Goal: Navigation & Orientation: Find specific page/section

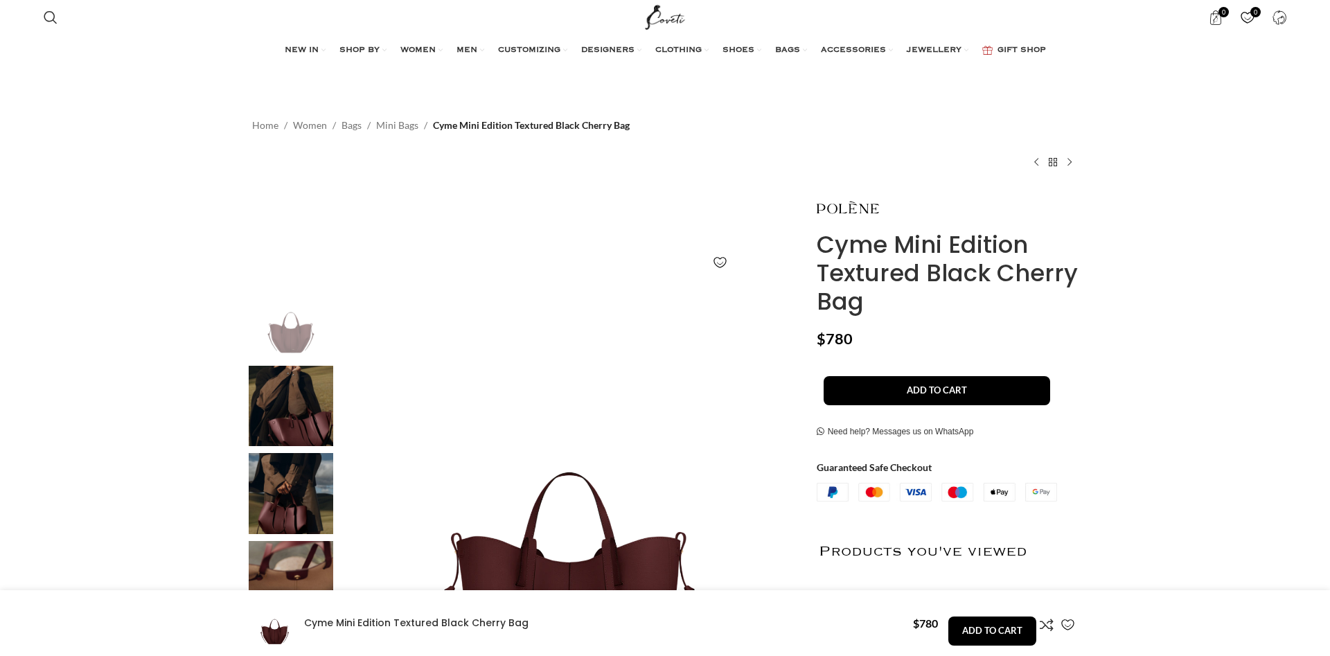
scroll to position [3820, 0]
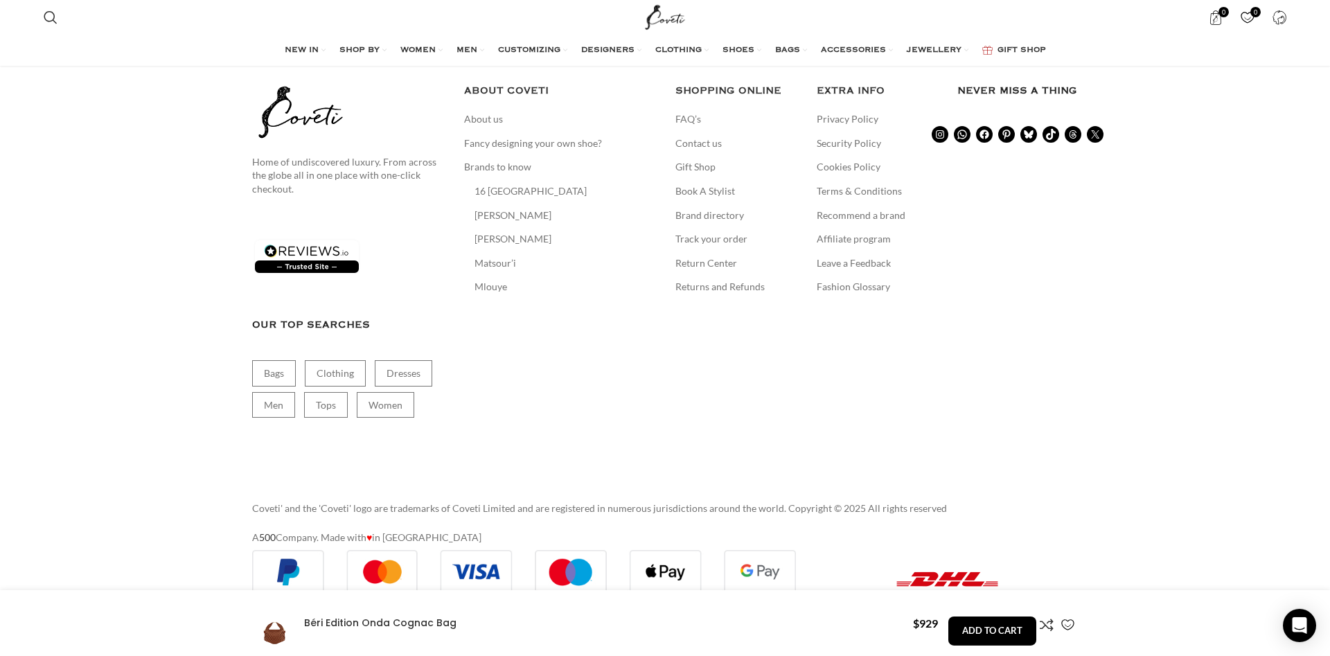
scroll to position [3941, 0]
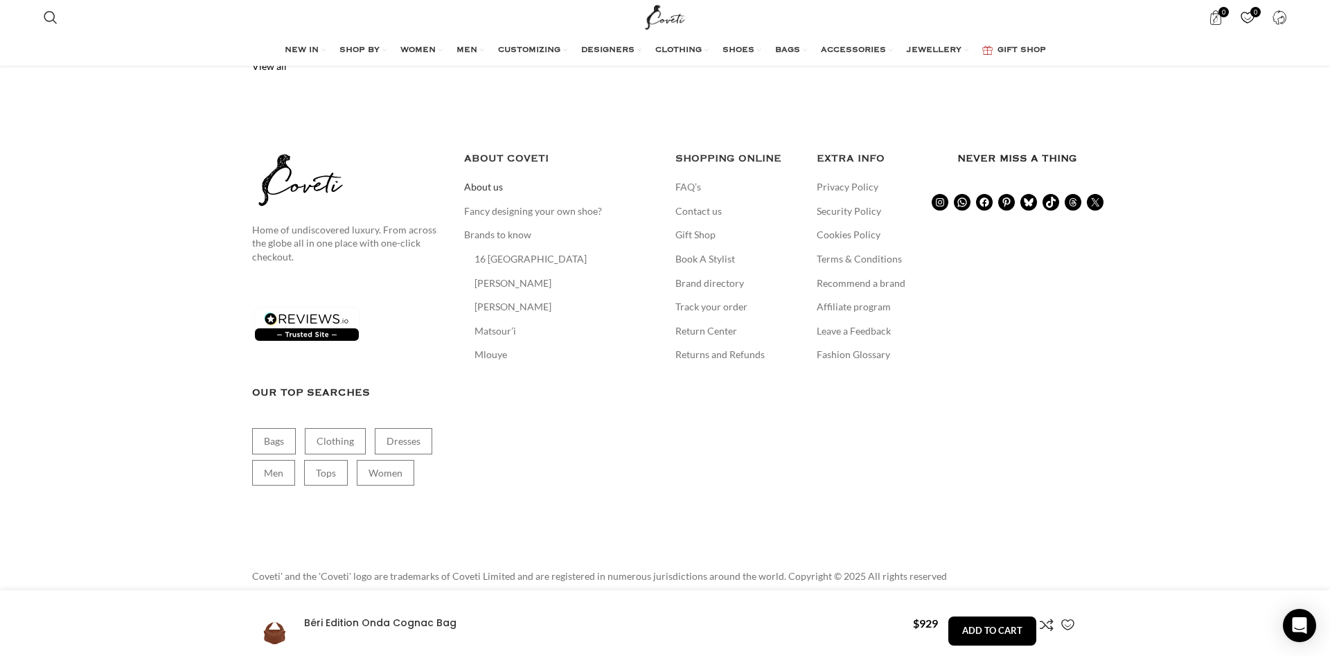
click at [499, 180] on link "About us" at bounding box center [484, 187] width 40 height 14
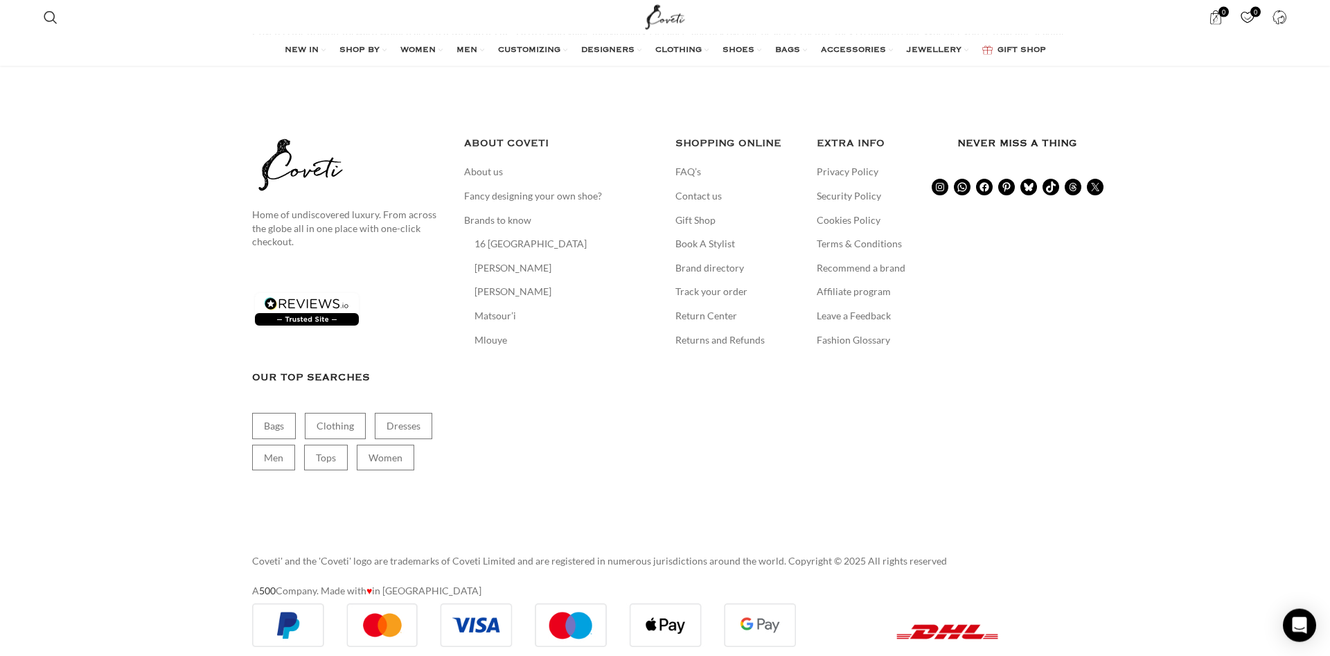
scroll to position [2289, 0]
click at [713, 188] on link "Contact us" at bounding box center [699, 195] width 48 height 14
